Goal: Information Seeking & Learning: Learn about a topic

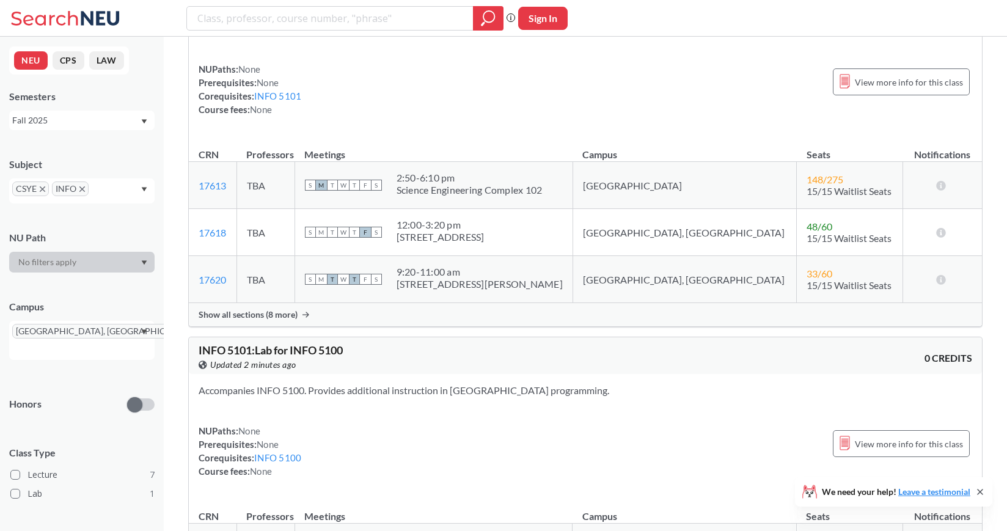
scroll to position [650, 0]
click at [117, 186] on input "text" at bounding box center [110, 193] width 36 height 15
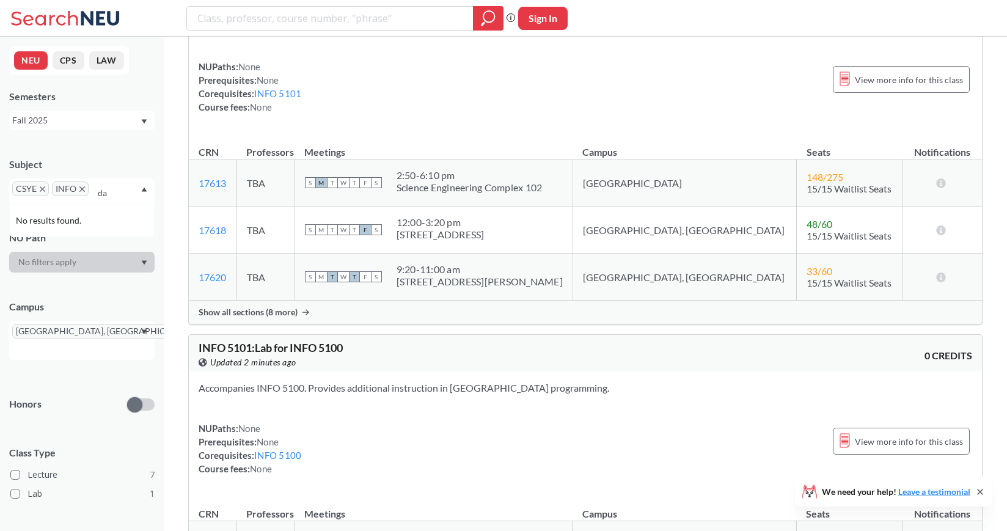
type input "d"
click at [362, 372] on div "Accompanies INFO 5100. Provides additional instruction in [GEOGRAPHIC_DATA] pro…" at bounding box center [585, 433] width 793 height 123
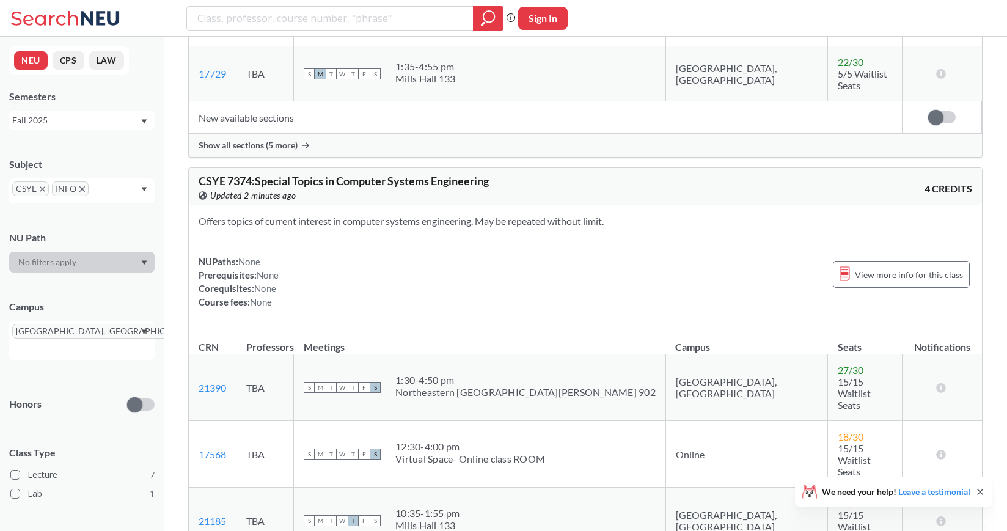
scroll to position [2481, 0]
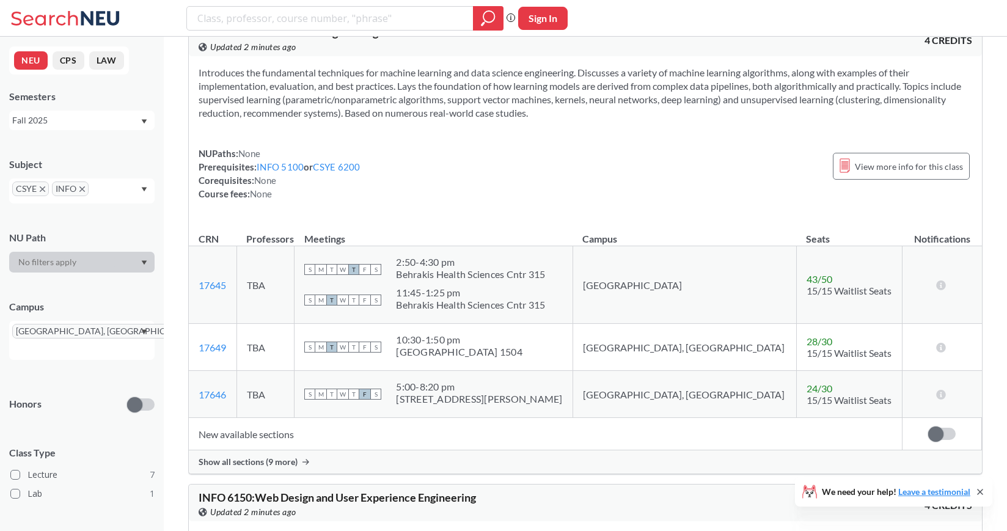
scroll to position [1321, 0]
click at [113, 334] on div "[GEOGRAPHIC_DATA], [GEOGRAPHIC_DATA]" at bounding box center [81, 340] width 145 height 39
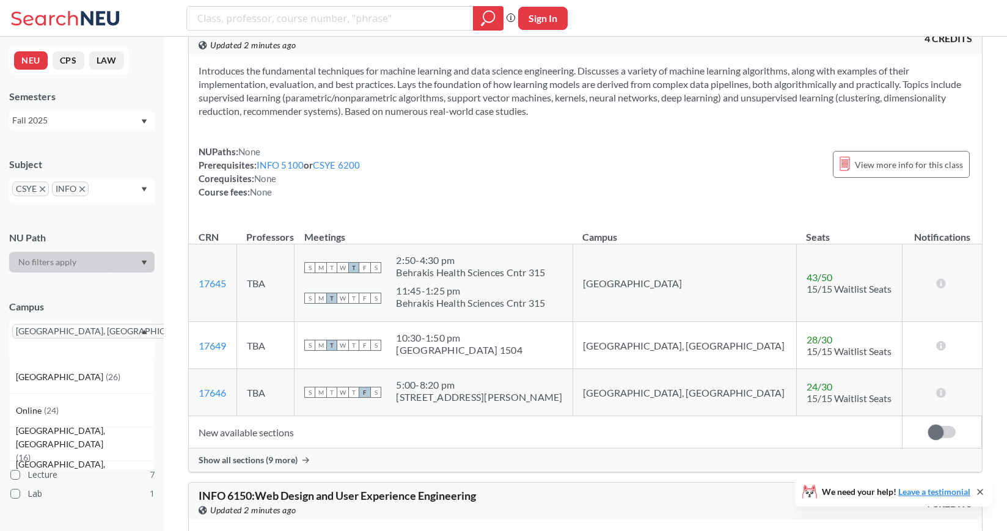
click at [48, 342] on input "text" at bounding box center [30, 349] width 36 height 15
type input "si"
click at [65, 367] on span "[GEOGRAPHIC_DATA], [GEOGRAPHIC_DATA]" at bounding box center [85, 370] width 138 height 27
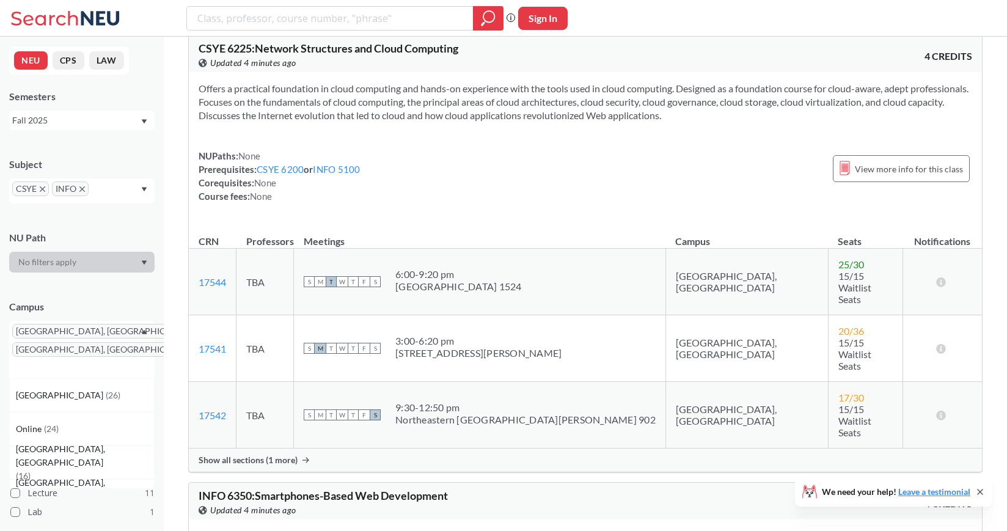
scroll to position [3094, 0]
click at [270, 455] on span "Show all sections (1 more)" at bounding box center [248, 460] width 99 height 11
